Goal: Find specific page/section: Find specific page/section

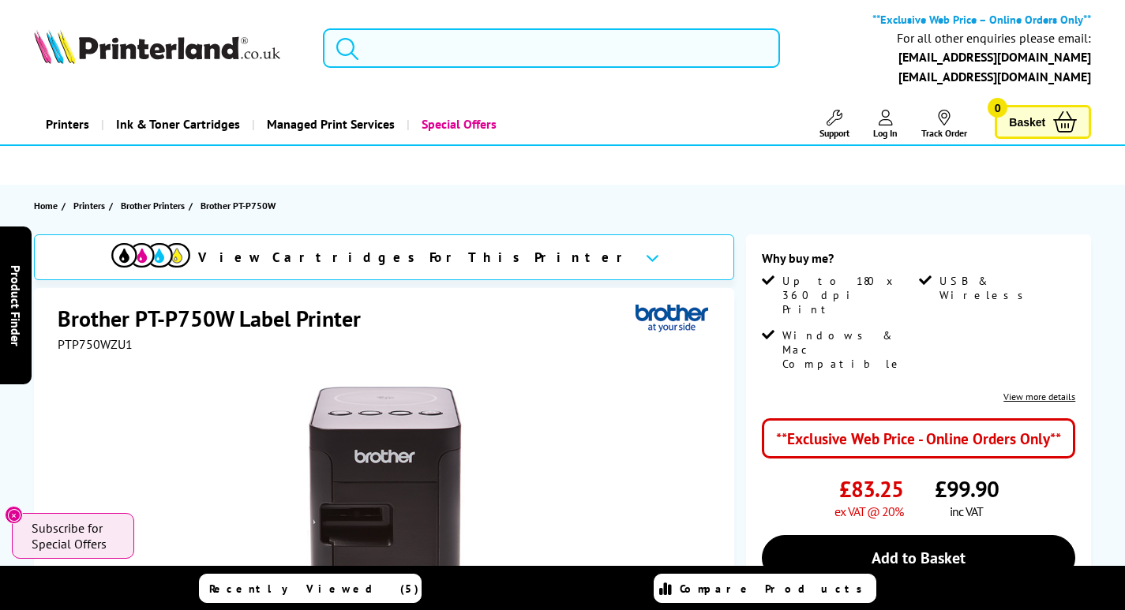
click at [499, 47] on input "search" at bounding box center [551, 47] width 457 height 39
paste input "HLL5000DZU1"
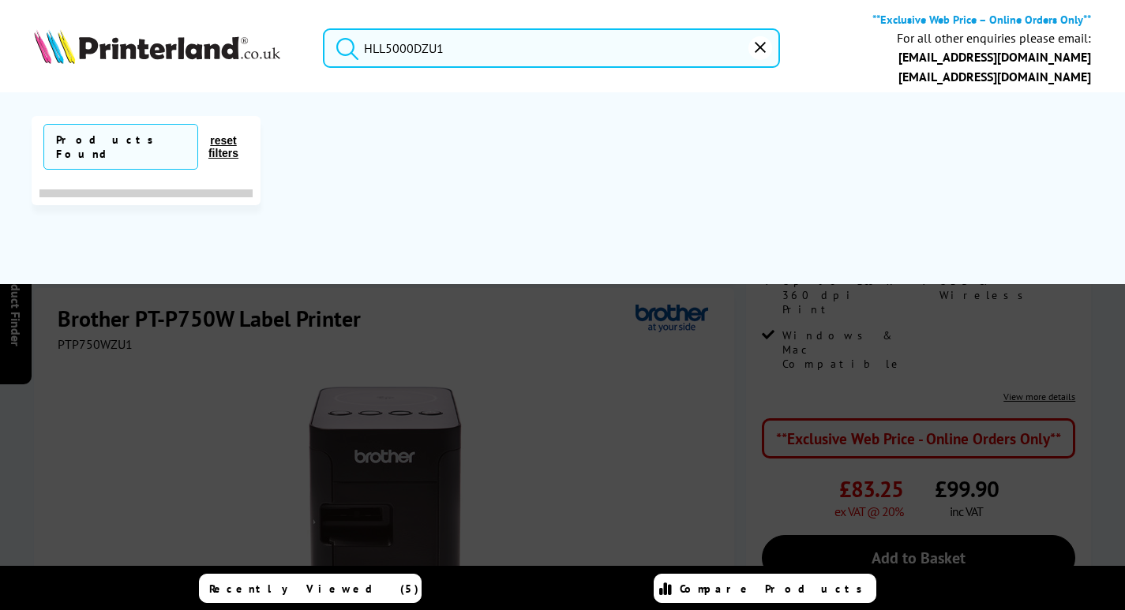
type input "HLL5000DZU1"
click at [324, 28] on button "submit" at bounding box center [343, 45] width 39 height 35
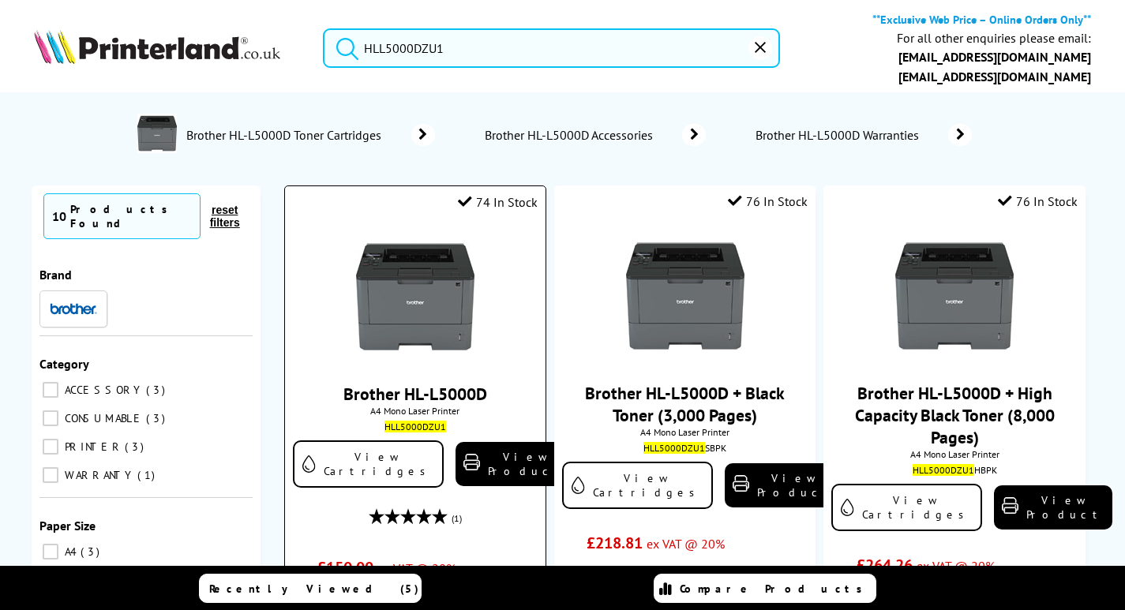
click at [426, 212] on li "74 In Stock Brother HL-L5000D A4 Mono Laser Printer HLL5000DZU1 View Cartridges…" at bounding box center [414, 502] width 261 height 635
click at [439, 282] on img at bounding box center [415, 297] width 118 height 118
